Goal: Task Accomplishment & Management: Complete application form

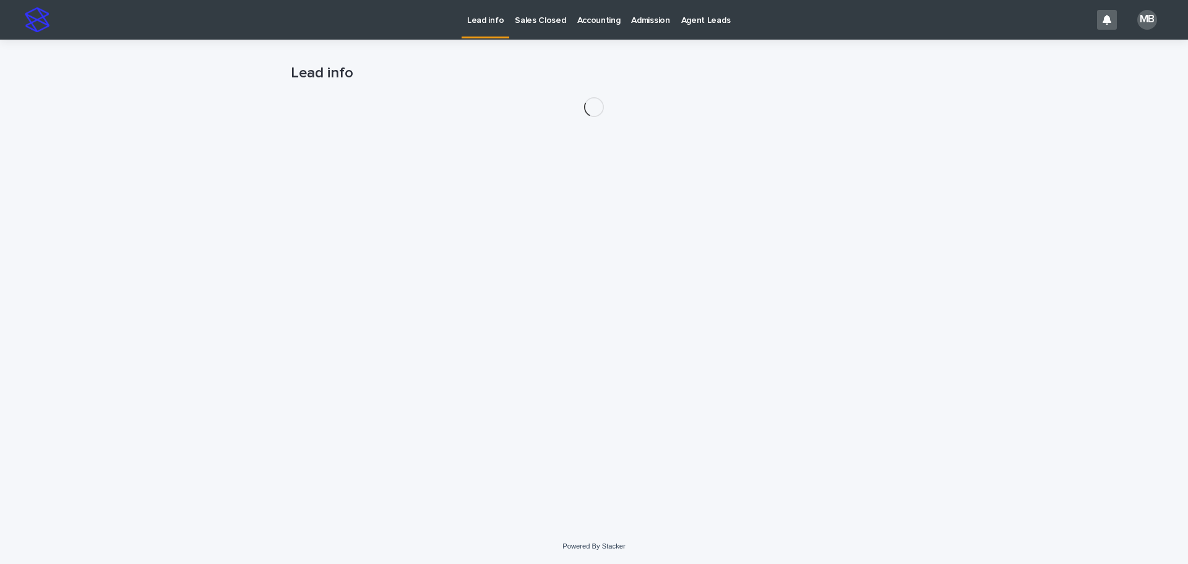
click at [124, 118] on div "Loading... Saving… Loading... Saving… Lead info" at bounding box center [594, 284] width 1188 height 489
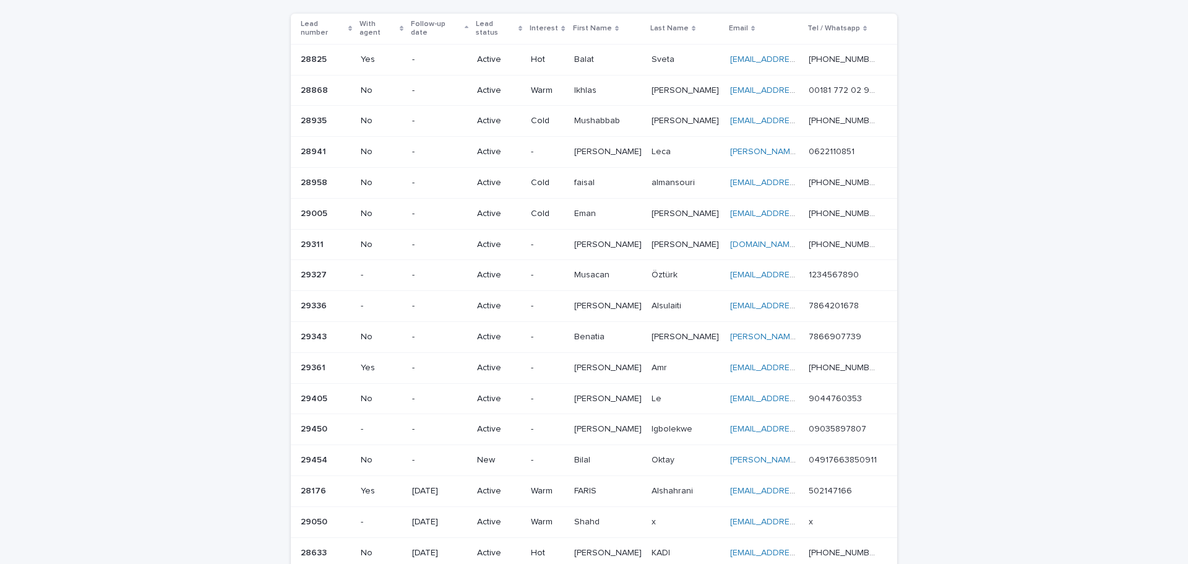
scroll to position [247, 0]
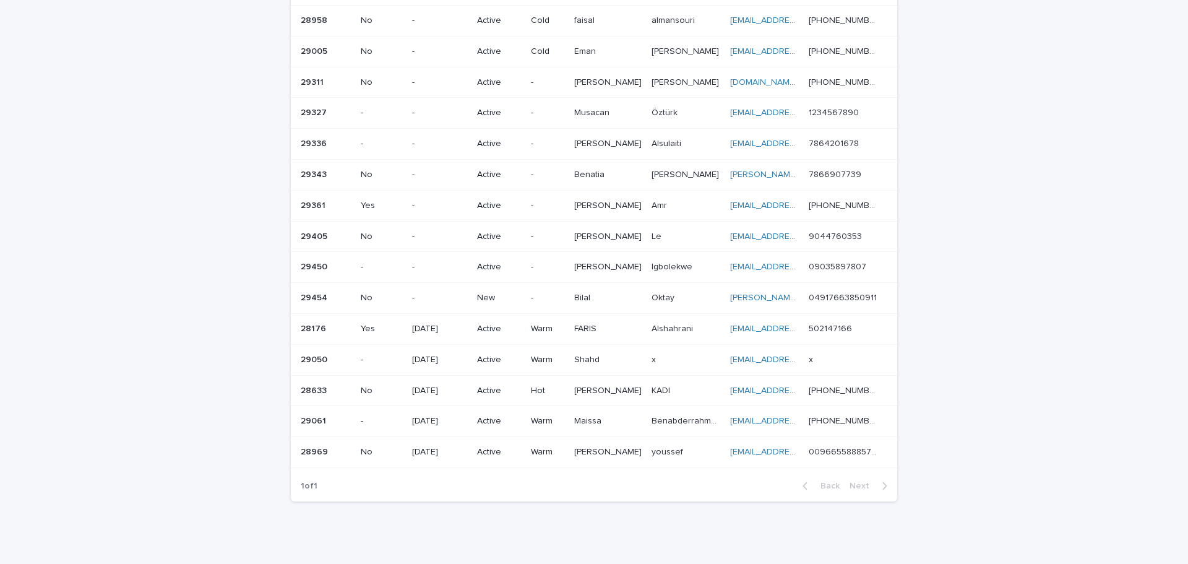
click at [485, 293] on p "New" at bounding box center [499, 298] width 44 height 11
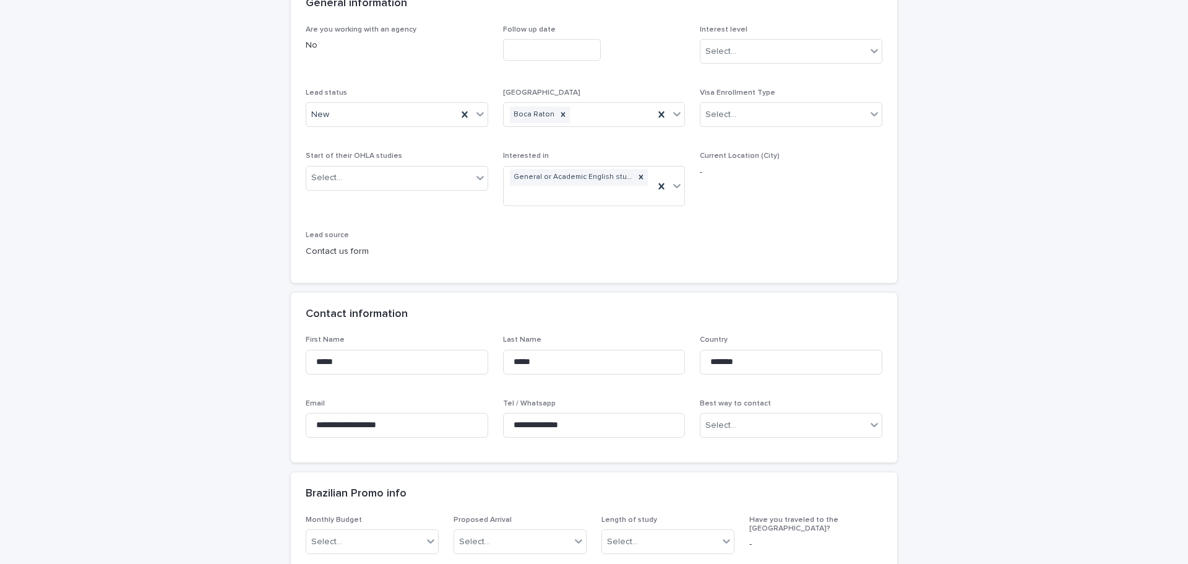
scroll to position [186, 0]
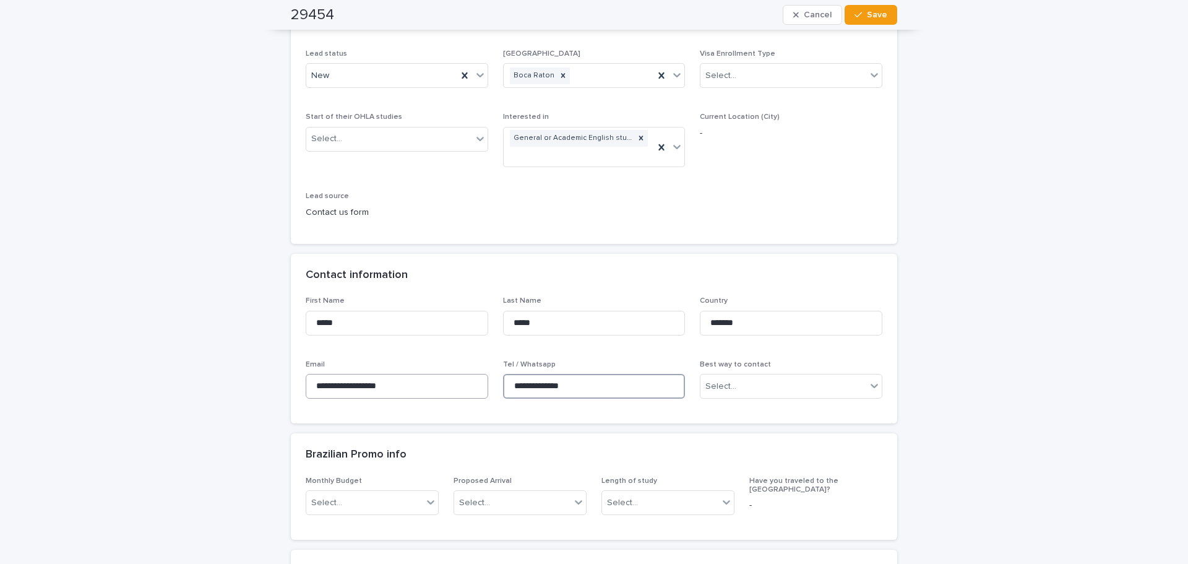
drag, startPoint x: 624, startPoint y: 382, endPoint x: 465, endPoint y: 380, distance: 159.0
click at [465, 380] on div "**********" at bounding box center [594, 352] width 577 height 112
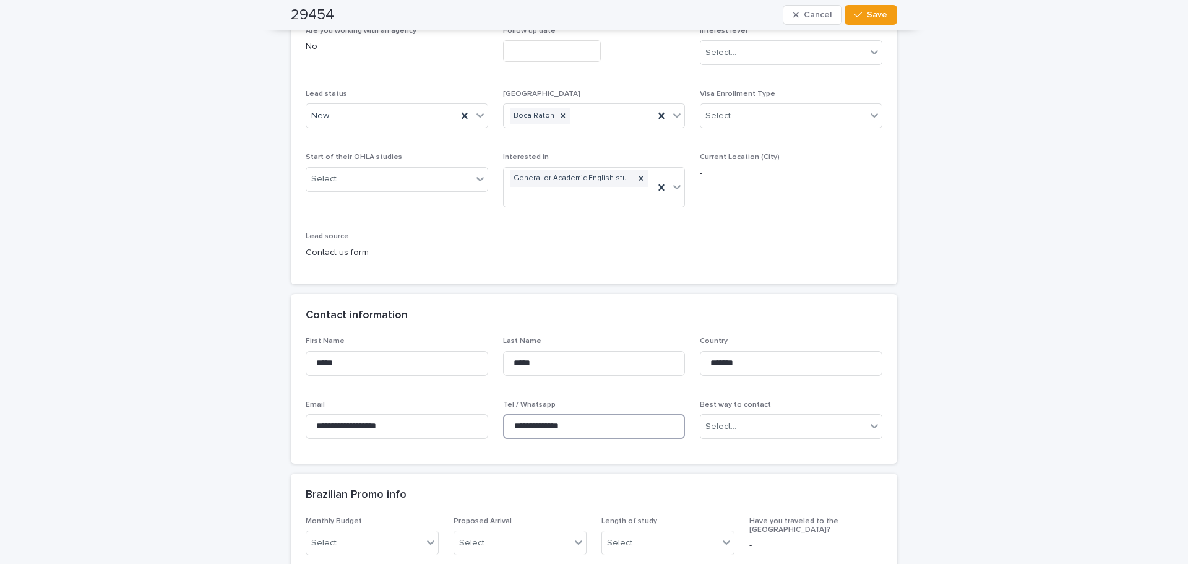
scroll to position [124, 0]
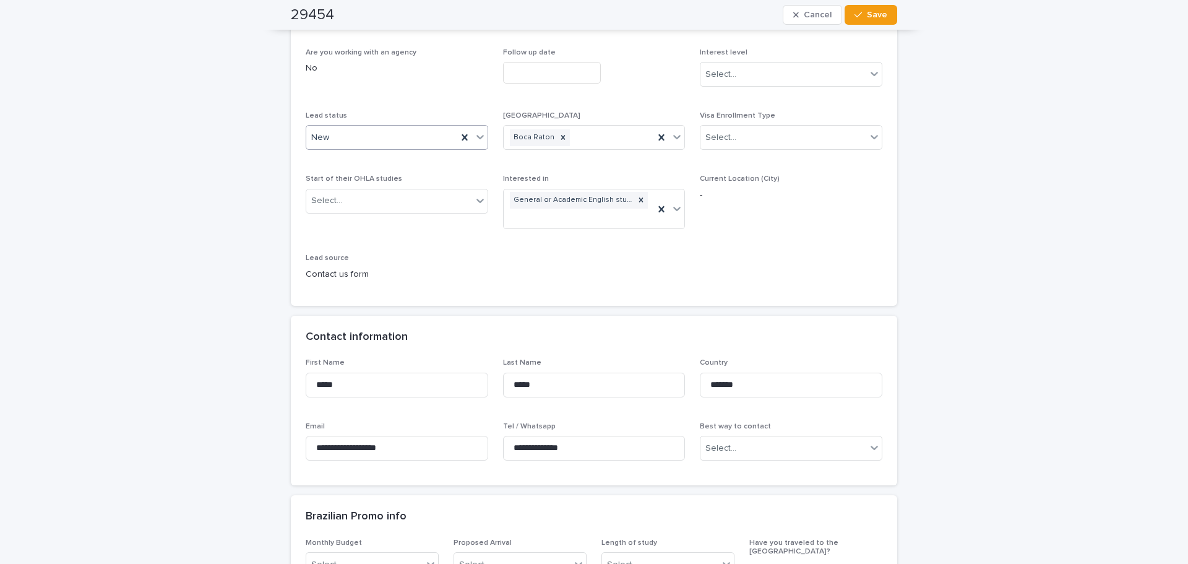
click at [481, 139] on icon at bounding box center [480, 137] width 12 height 12
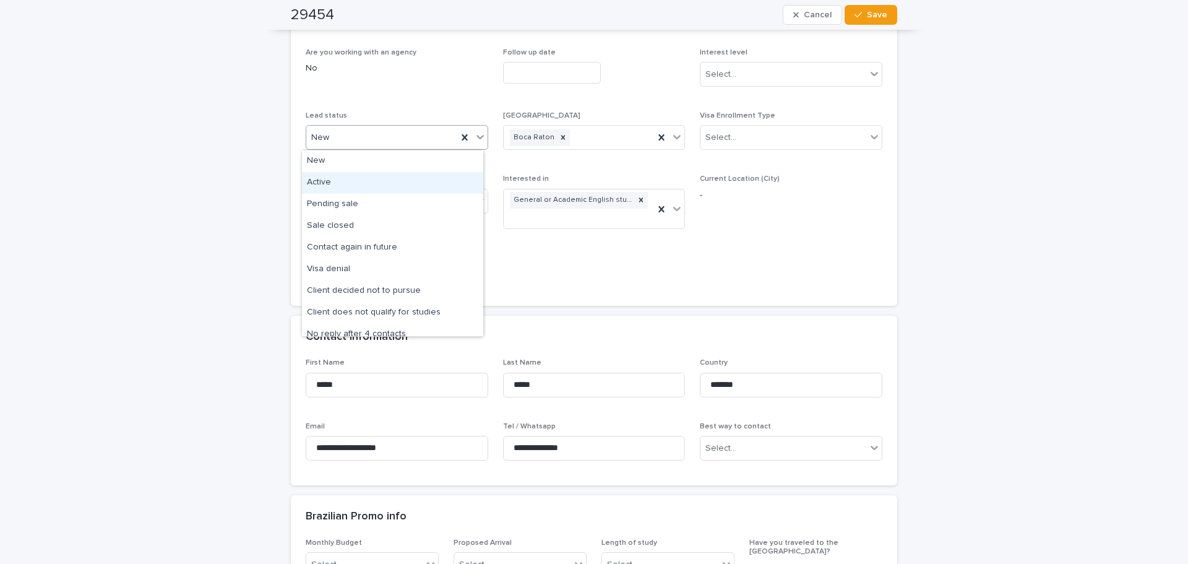
click at [420, 182] on div "Active" at bounding box center [392, 183] width 181 height 22
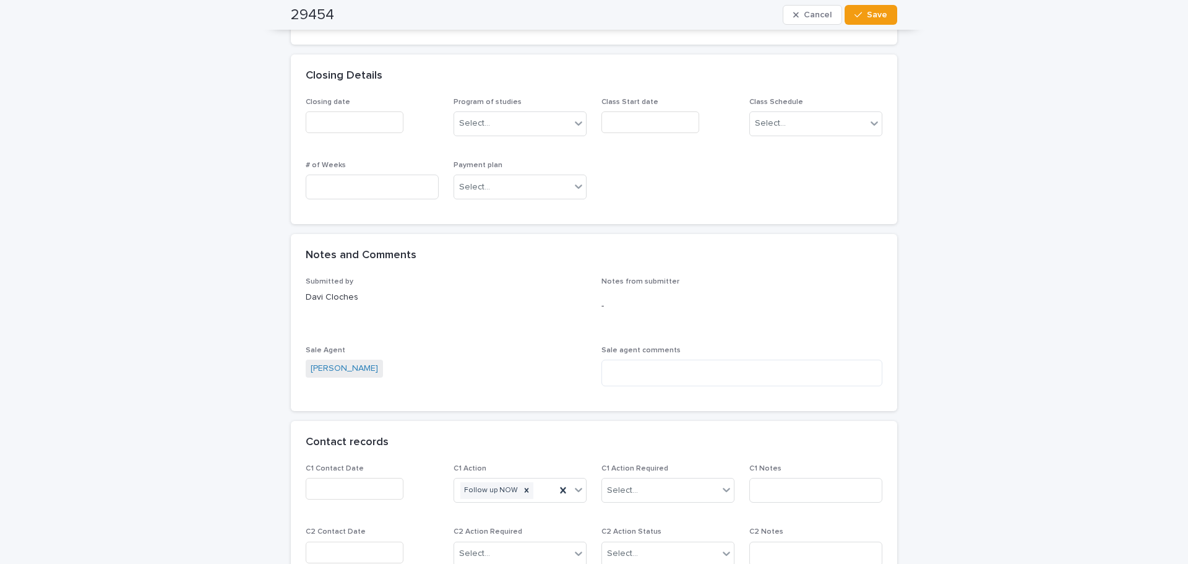
scroll to position [804, 0]
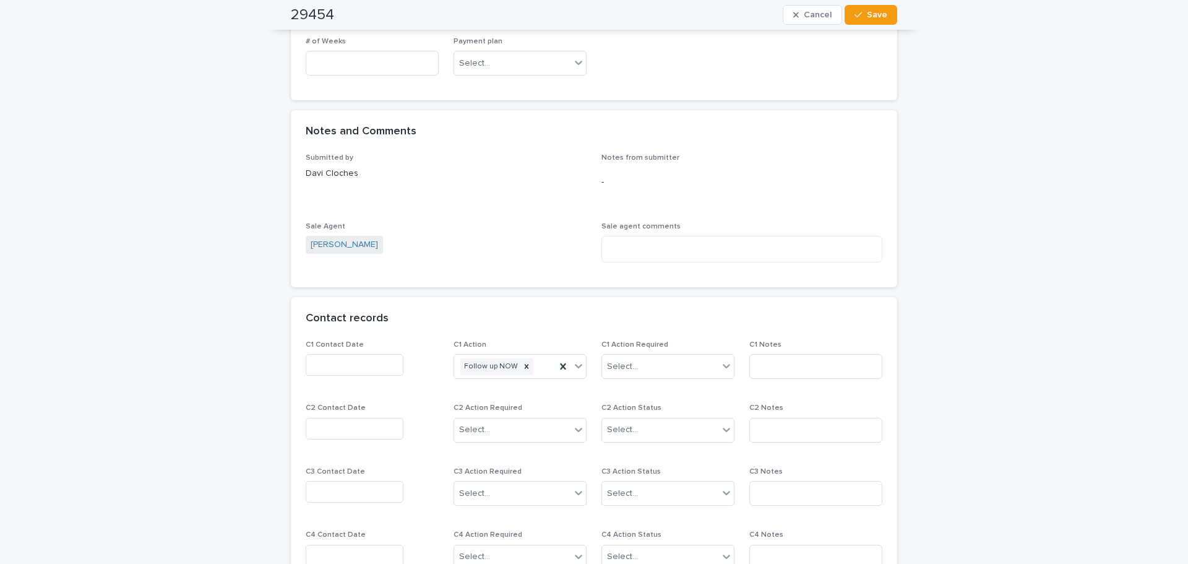
click at [354, 365] on input "text" at bounding box center [355, 365] width 98 height 22
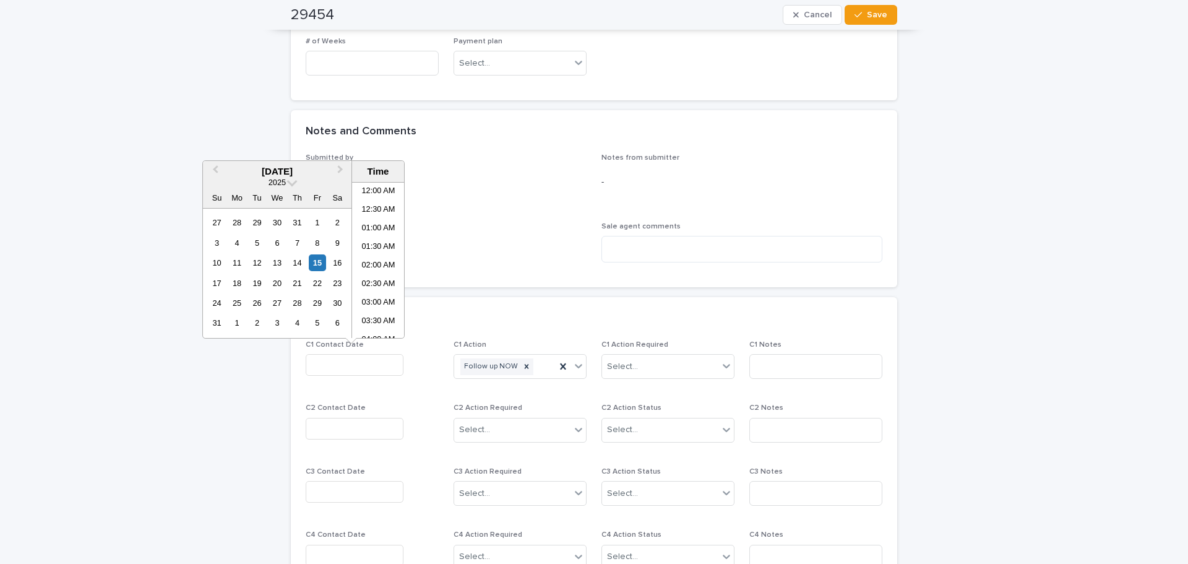
scroll to position [247, 0]
click at [320, 259] on div "15" at bounding box center [317, 262] width 17 height 17
click at [385, 259] on li "08:30 AM" at bounding box center [378, 260] width 53 height 19
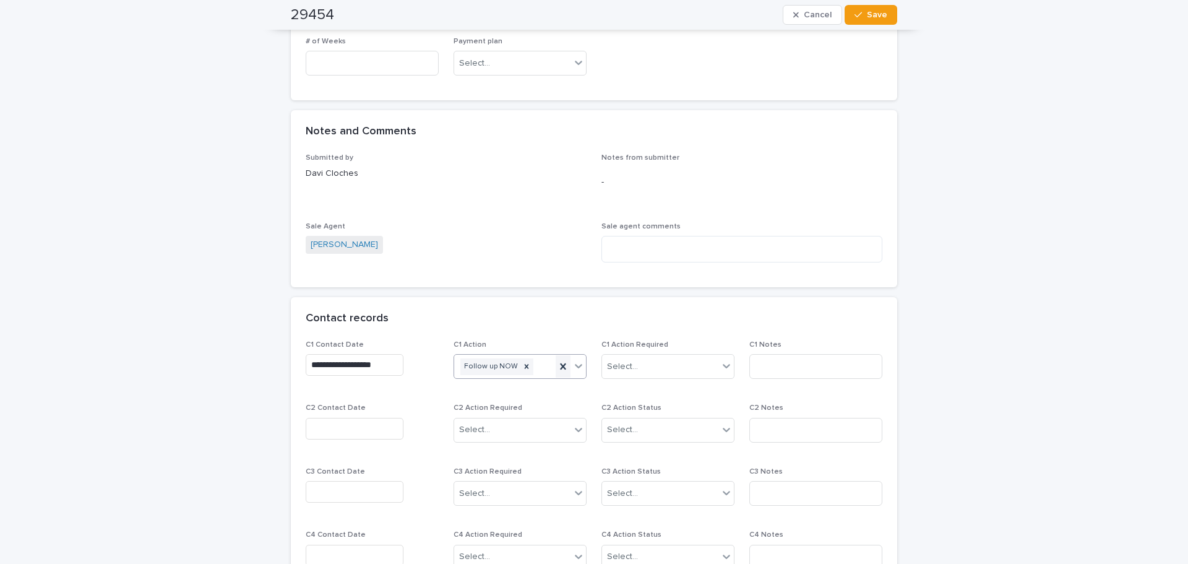
type input "**********"
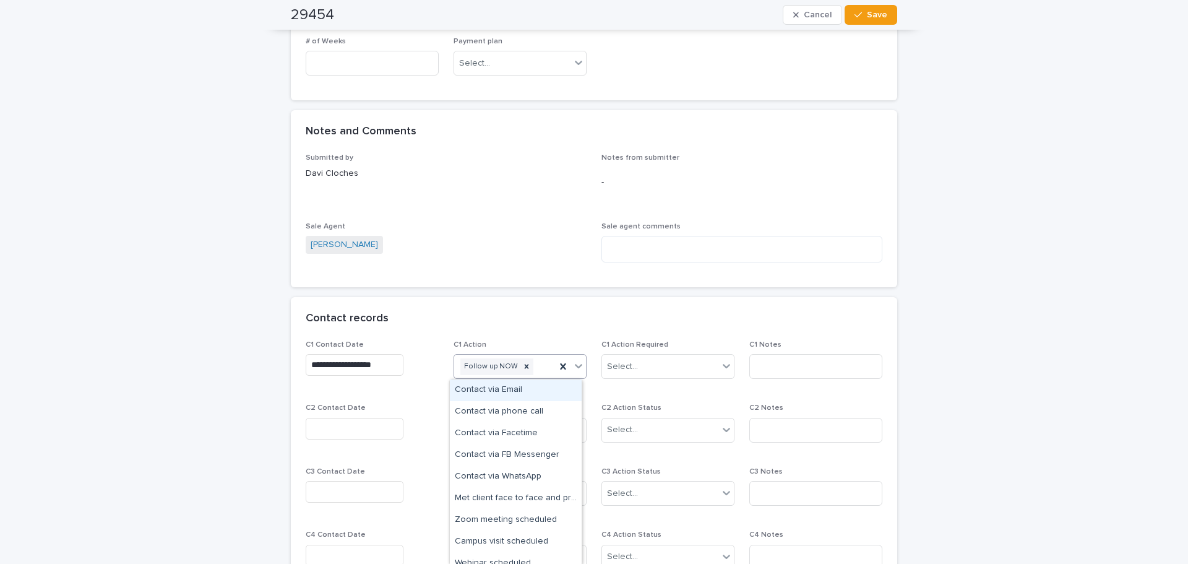
click at [573, 366] on icon at bounding box center [578, 365] width 12 height 12
click at [532, 479] on div "Contact via WhatsApp" at bounding box center [516, 477] width 132 height 22
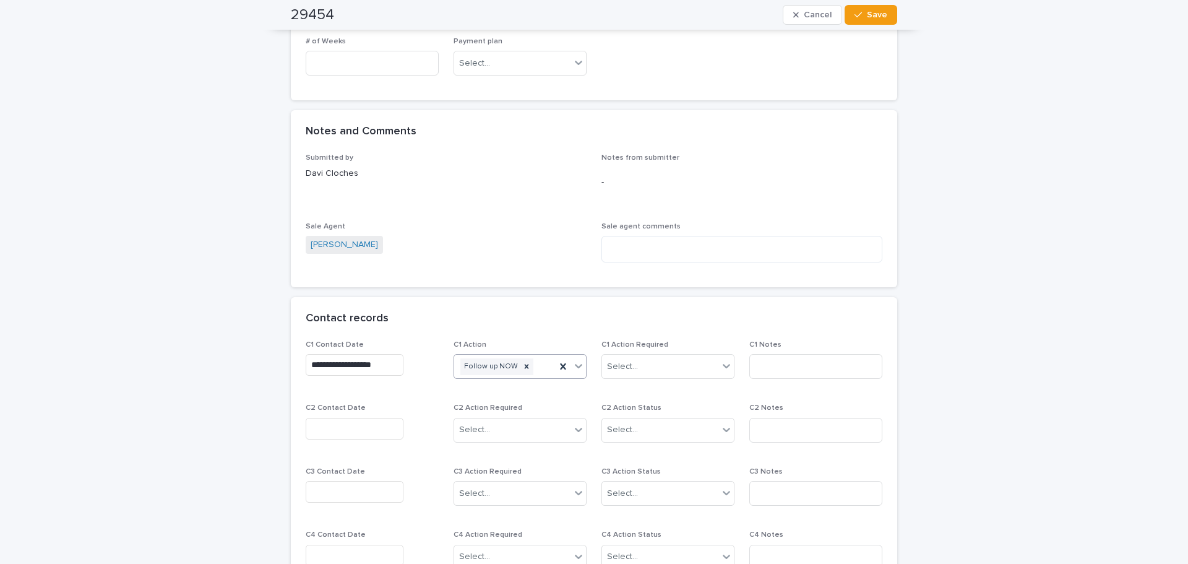
scroll to position [822, 0]
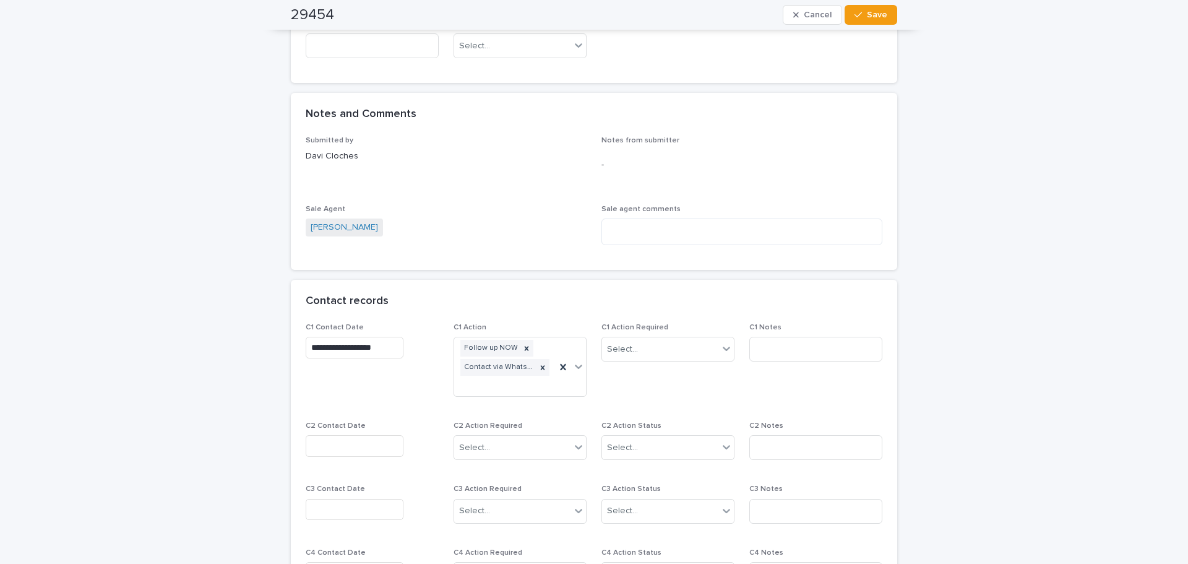
click at [848, 288] on div "Contact records" at bounding box center [594, 301] width 606 height 43
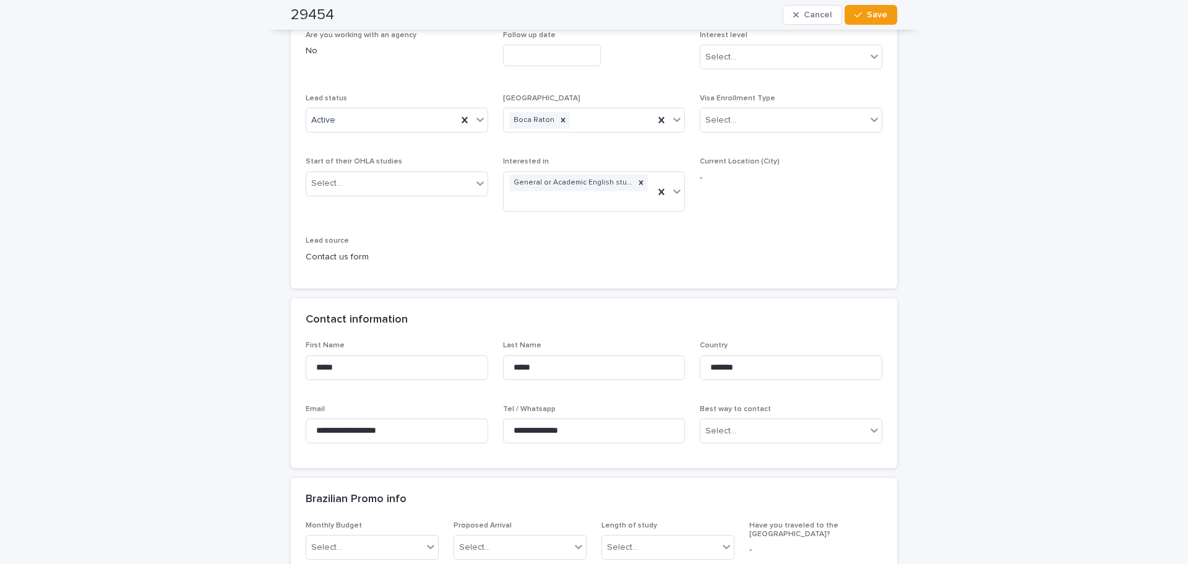
scroll to position [0, 0]
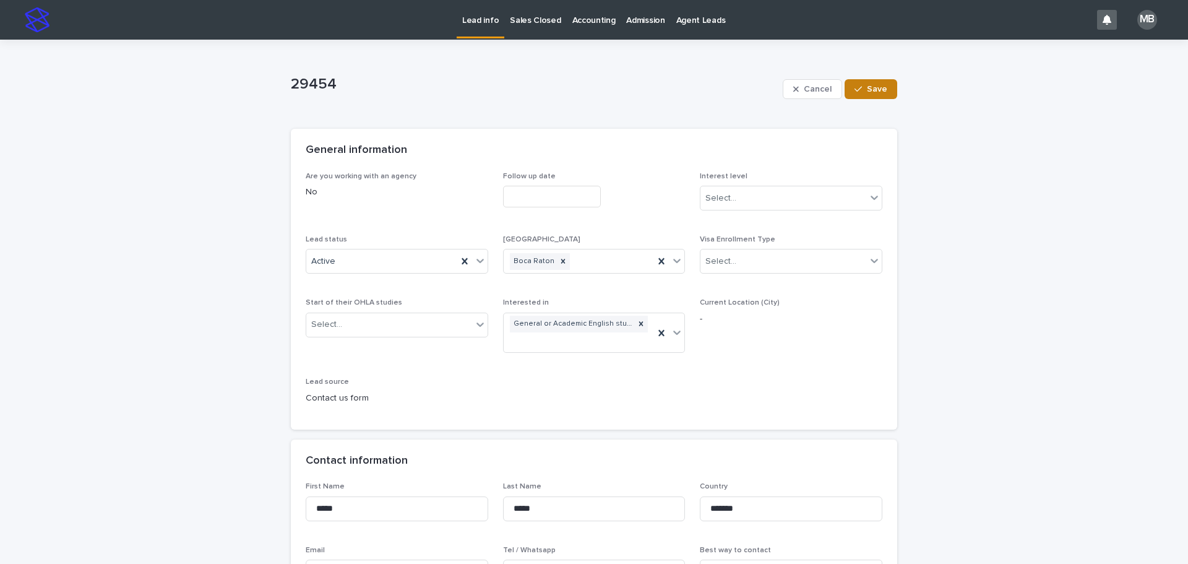
click at [860, 79] on button "Save" at bounding box center [870, 89] width 53 height 20
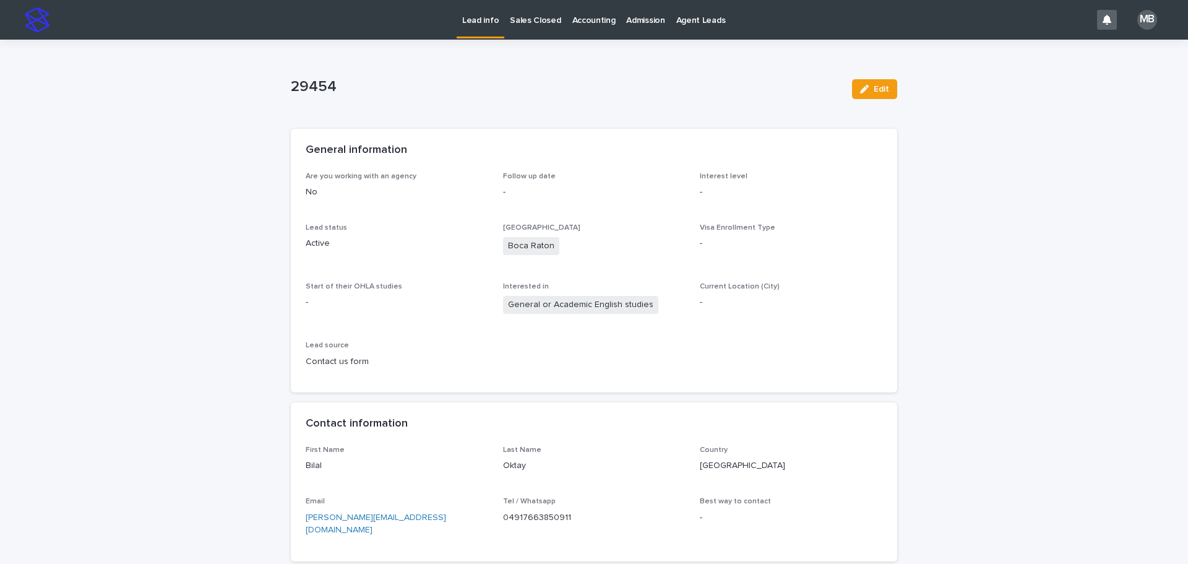
click at [494, 32] on link "Lead info" at bounding box center [481, 18] width 48 height 36
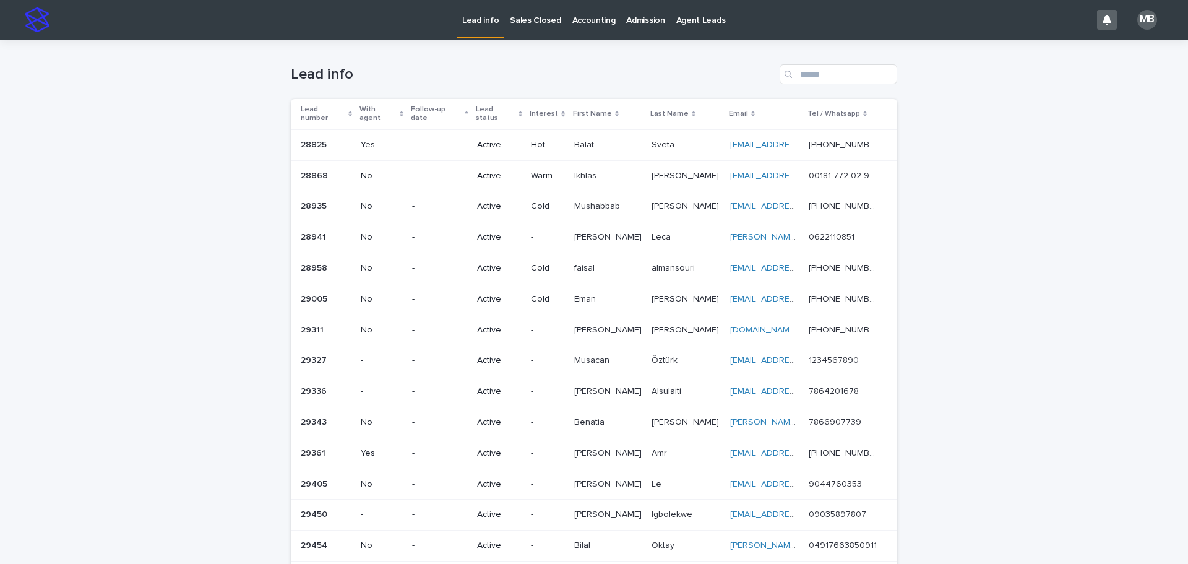
click at [541, 27] on link "Sales Closed" at bounding box center [535, 19] width 62 height 38
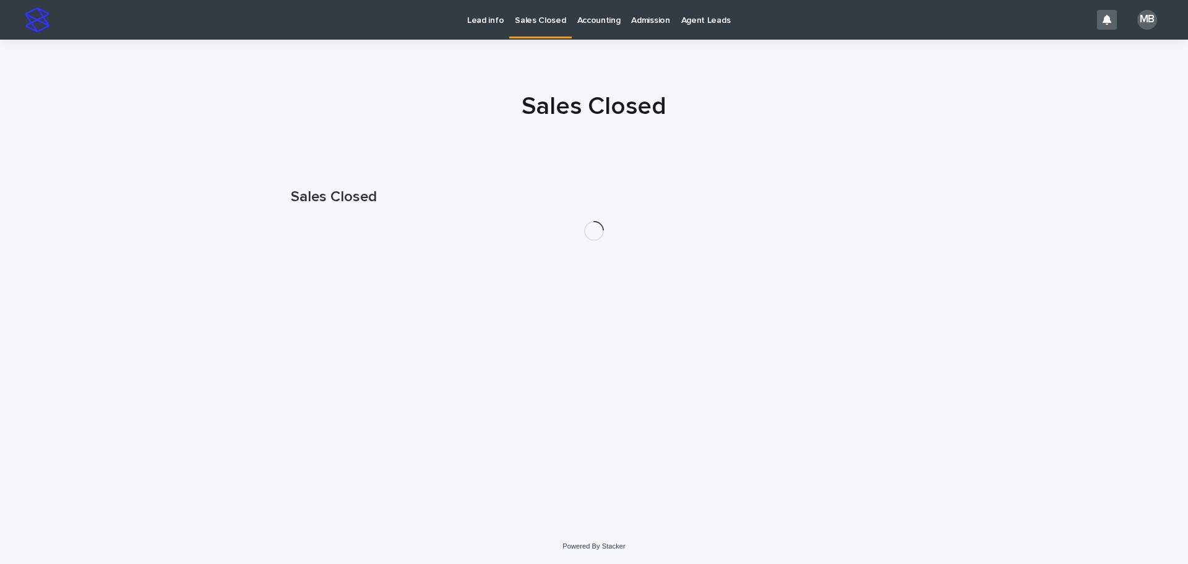
click at [273, 66] on div at bounding box center [594, 101] width 1188 height 124
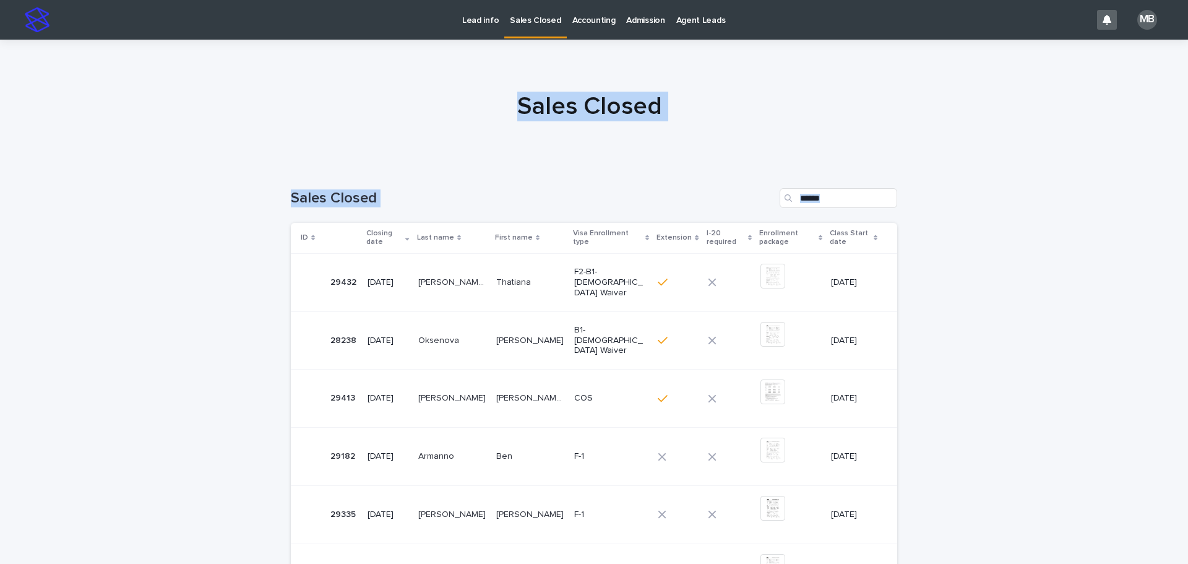
drag, startPoint x: 242, startPoint y: 65, endPoint x: 1028, endPoint y: 364, distance: 840.5
click at [1028, 364] on div "Lead info Sales Closed Accounting Admission Agent Leads MB Sales Closed Loading…" at bounding box center [594, 487] width 1188 height 974
click at [1028, 364] on div "Loading... Saving… Loading... Saving… Sales Closed ID Closing date Last name Fi…" at bounding box center [594, 551] width 1188 height 776
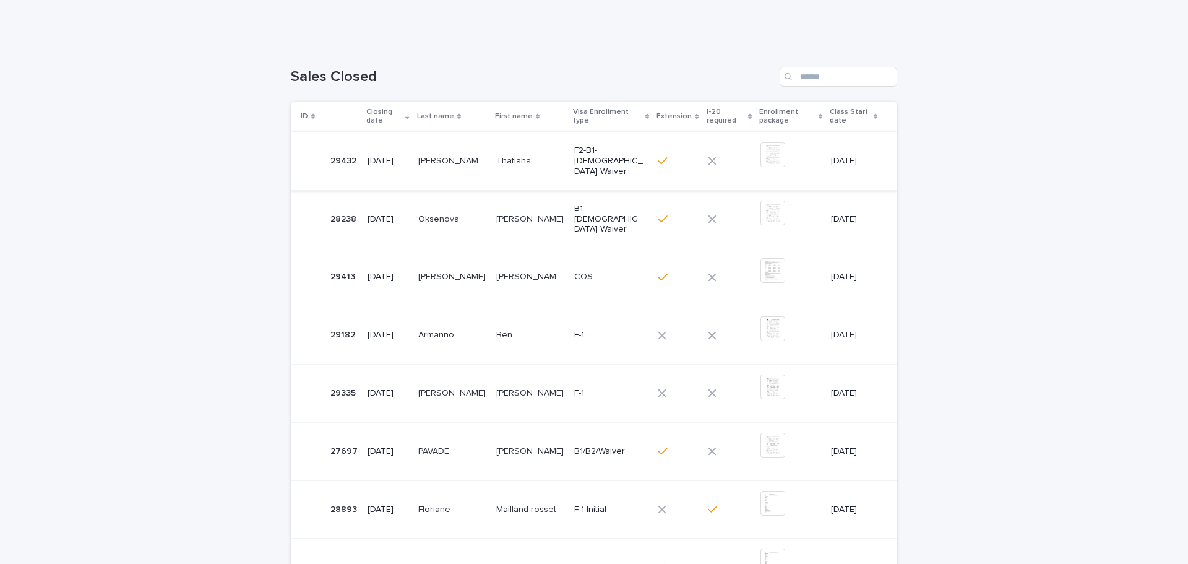
scroll to position [124, 0]
click at [760, 322] on img at bounding box center [772, 326] width 25 height 25
